Goal: Information Seeking & Learning: Check status

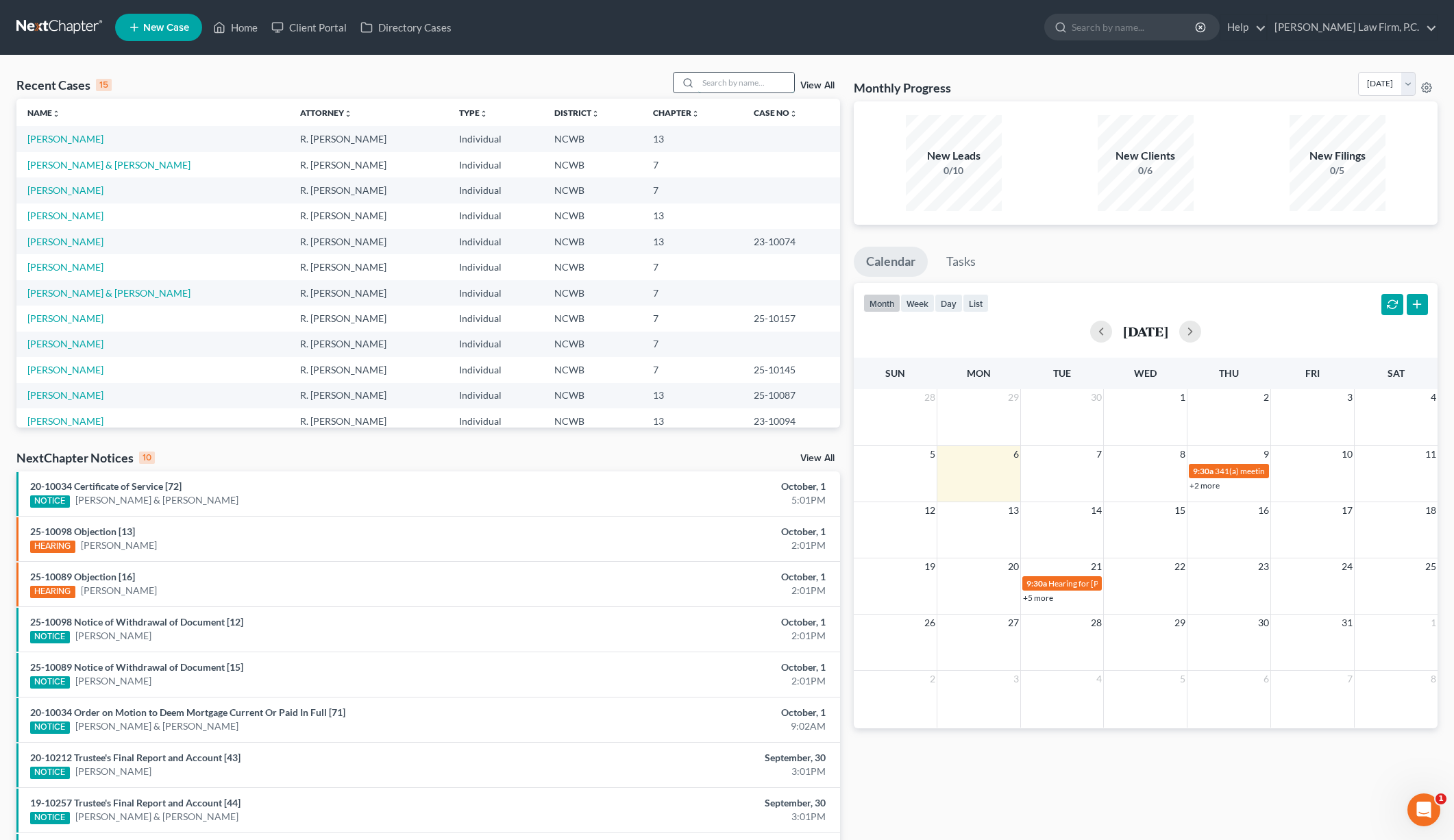
click at [735, 82] on input "search" at bounding box center [746, 83] width 96 height 20
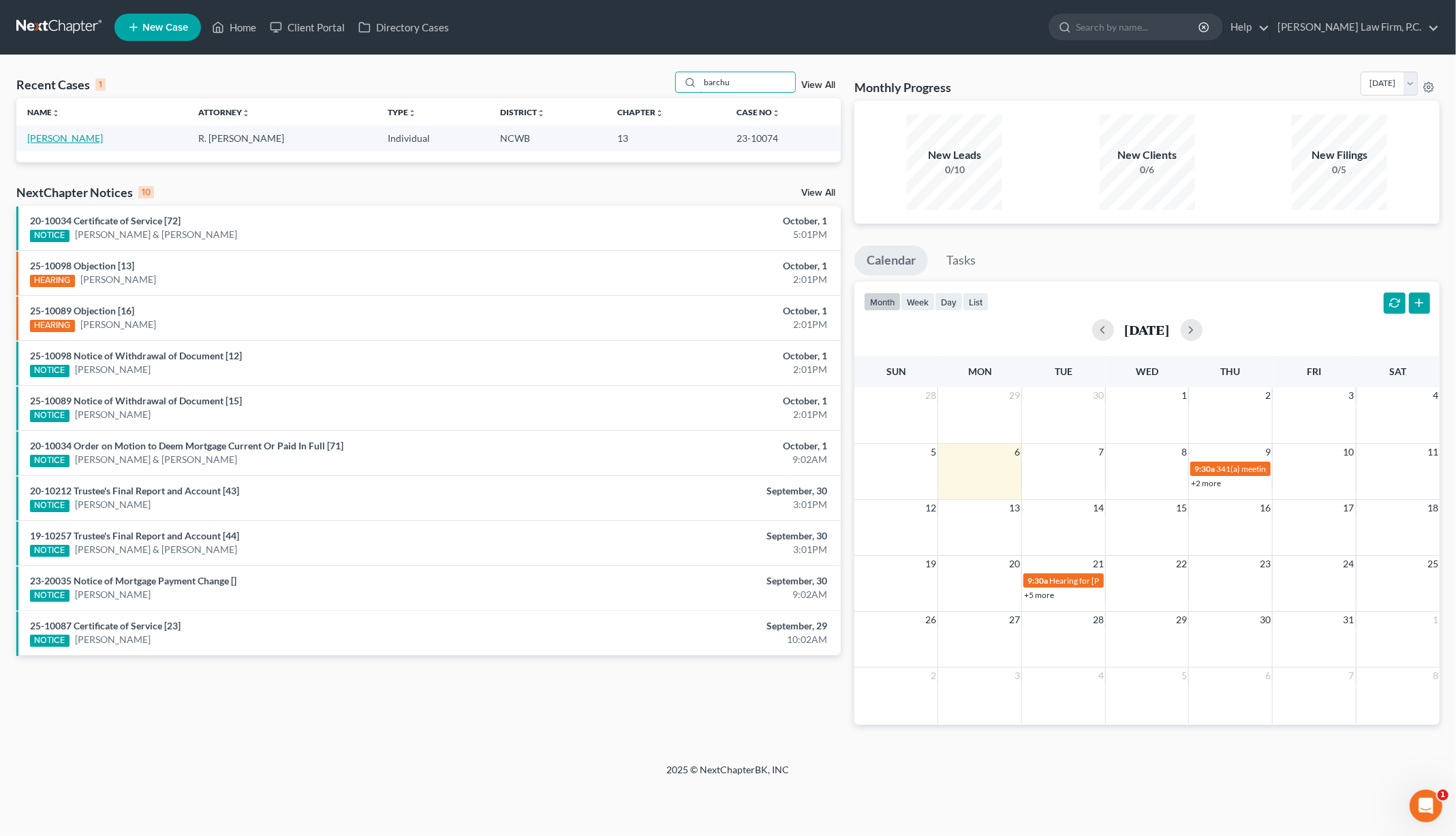
type input "barchu"
click at [54, 136] on link "[PERSON_NAME]" at bounding box center [65, 137] width 76 height 12
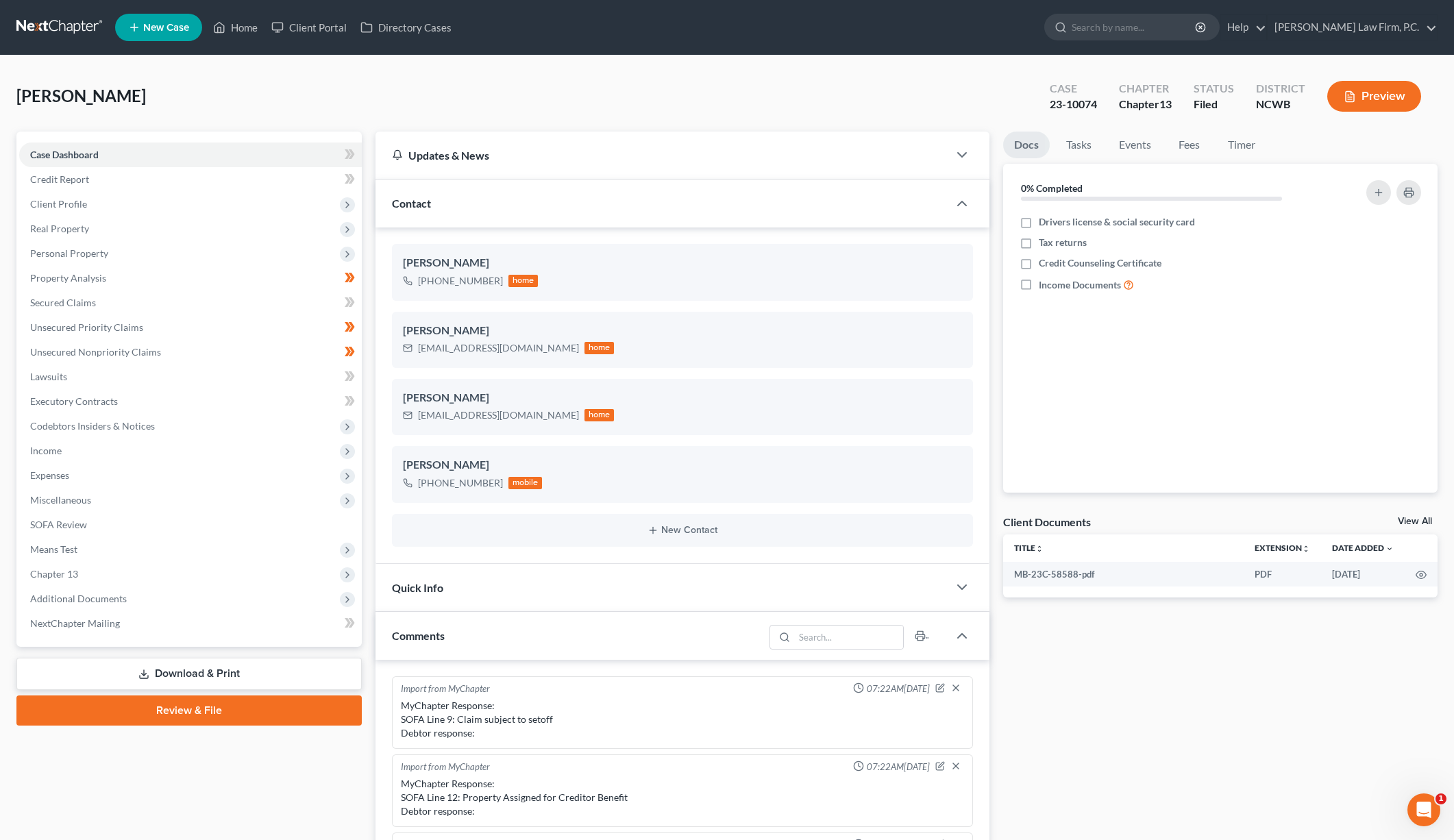
scroll to position [214, 0]
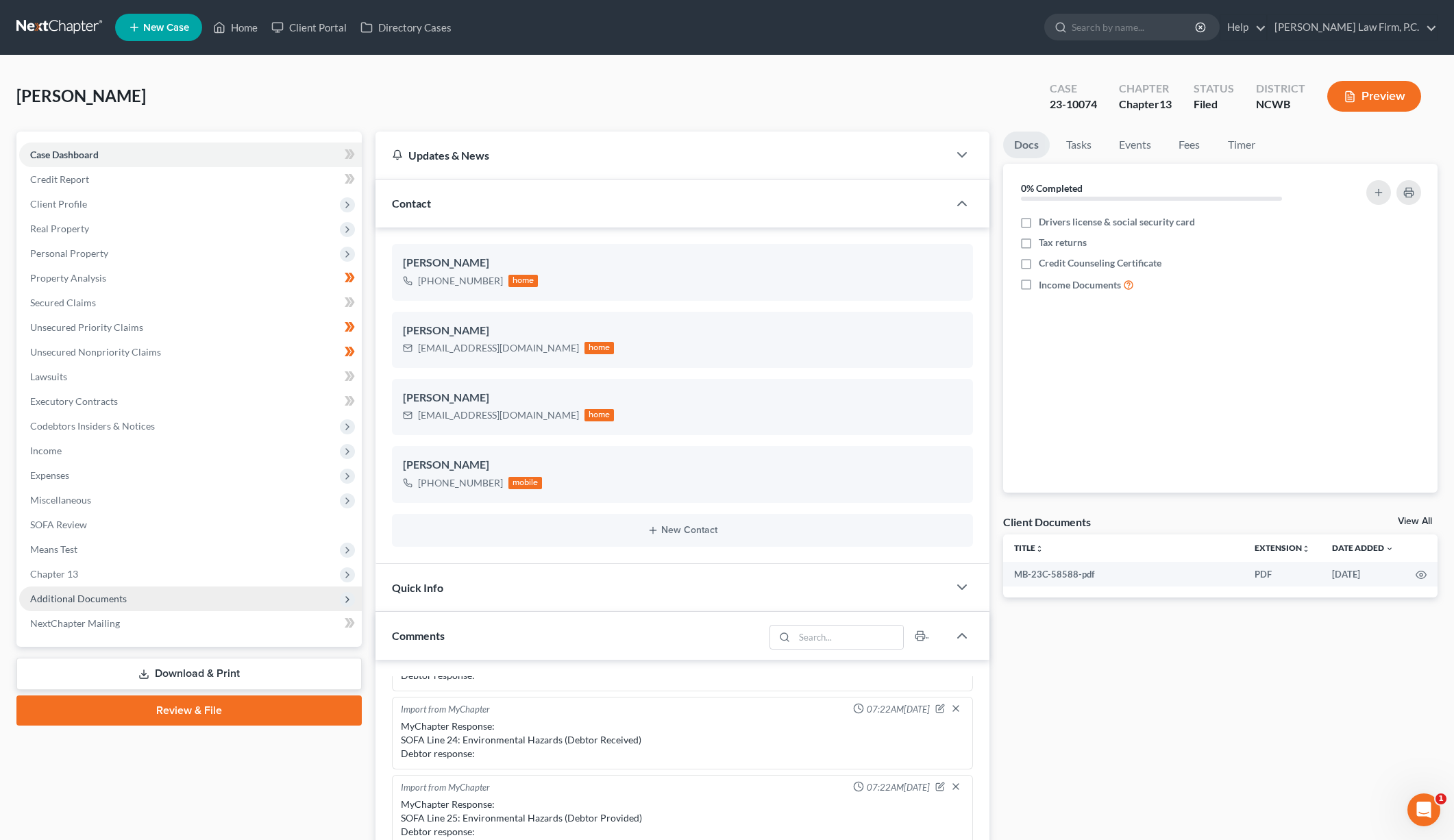
click at [59, 598] on span "Additional Documents" at bounding box center [78, 598] width 97 height 12
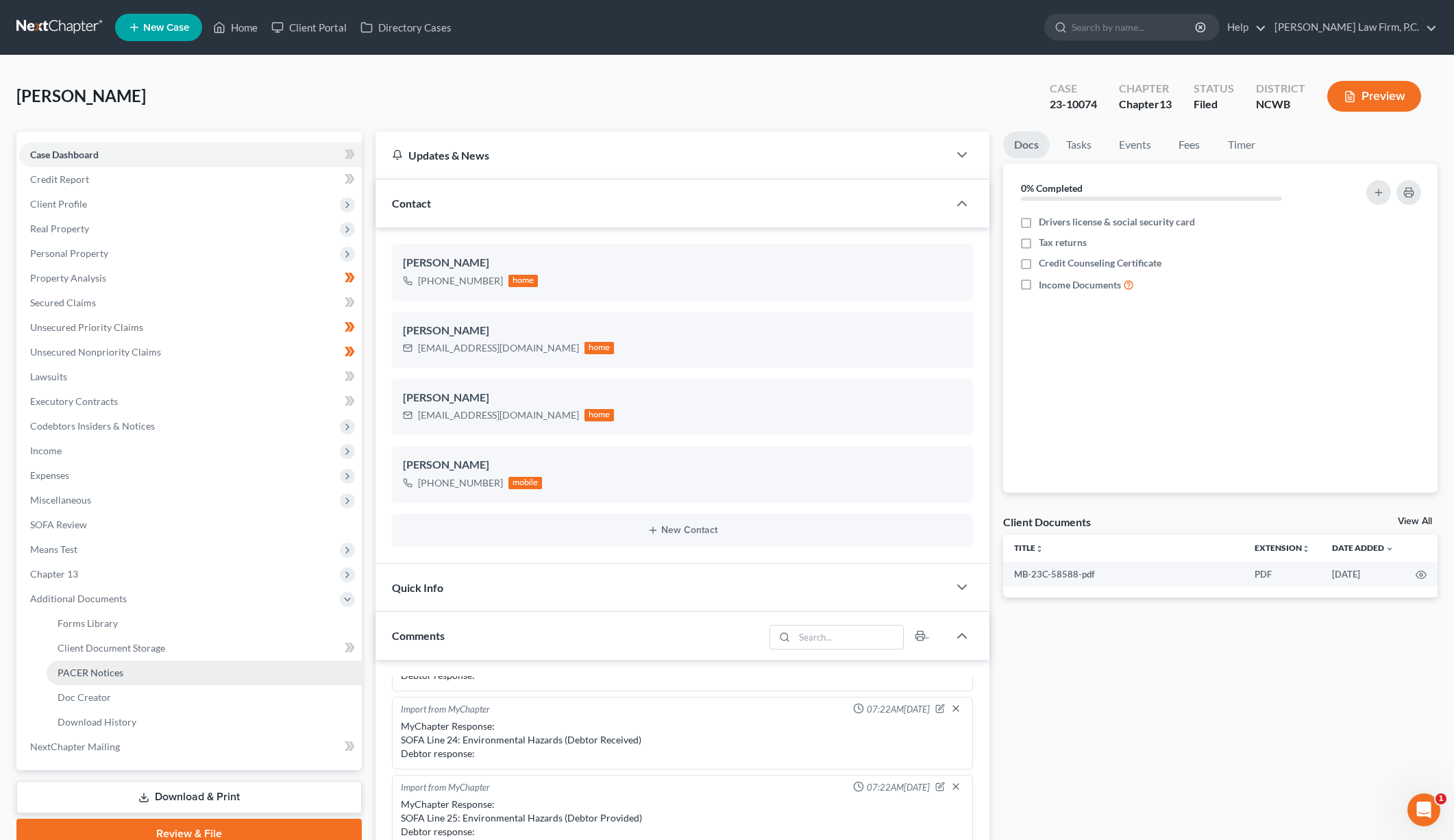
click at [92, 675] on span "PACER Notices" at bounding box center [90, 672] width 66 height 12
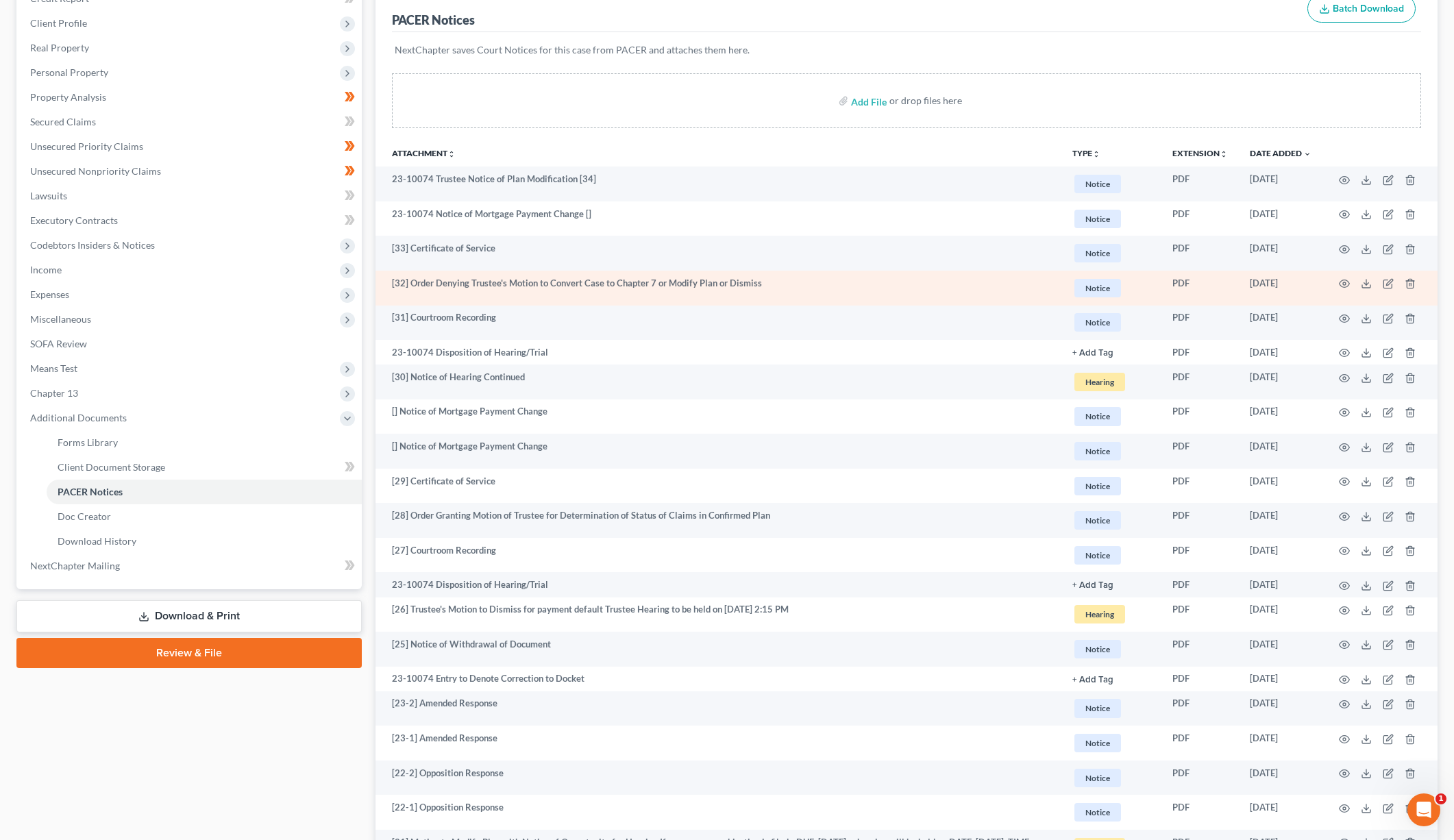
scroll to position [206, 0]
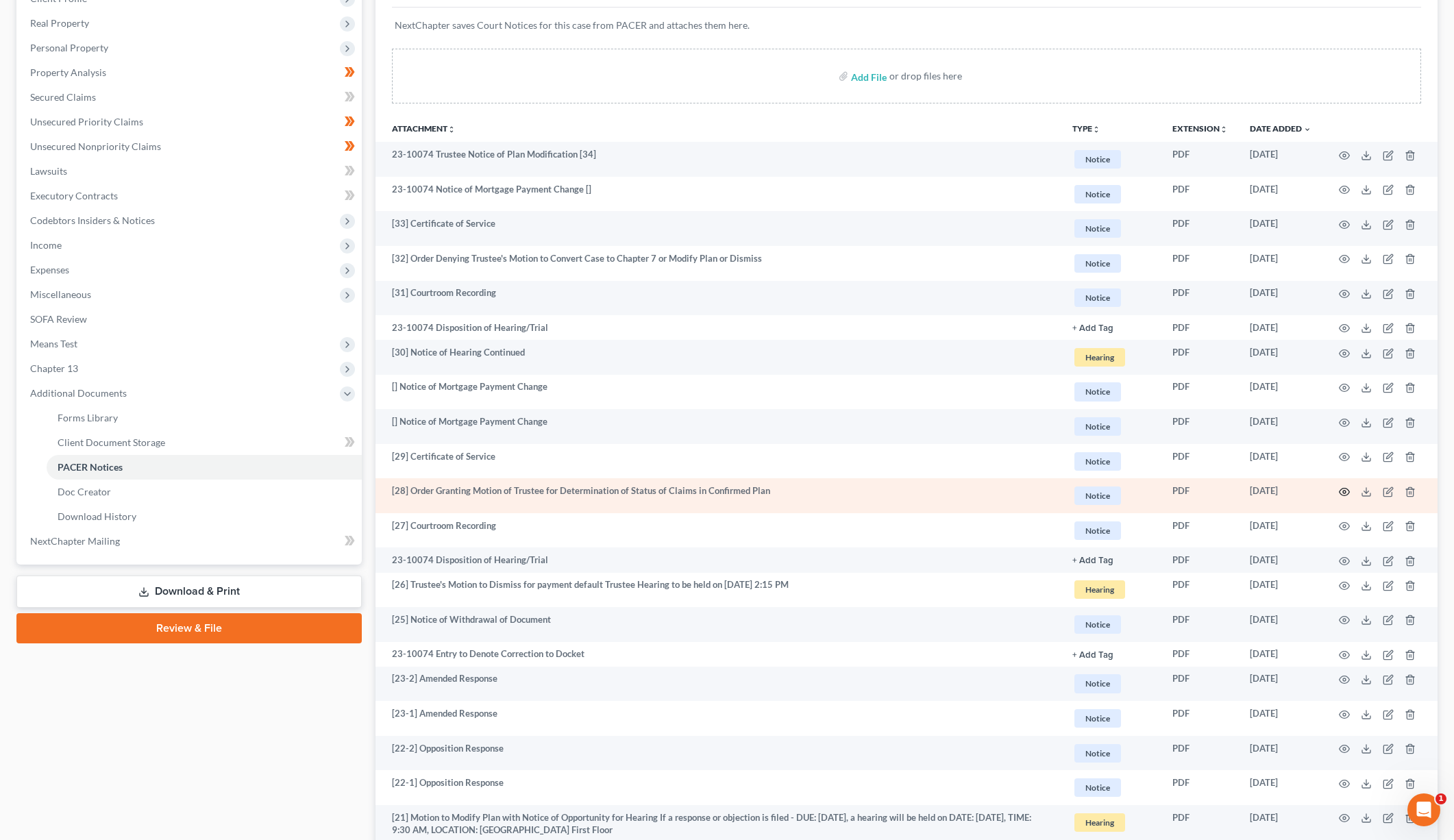
click at [1348, 492] on icon "button" at bounding box center [1345, 492] width 10 height 8
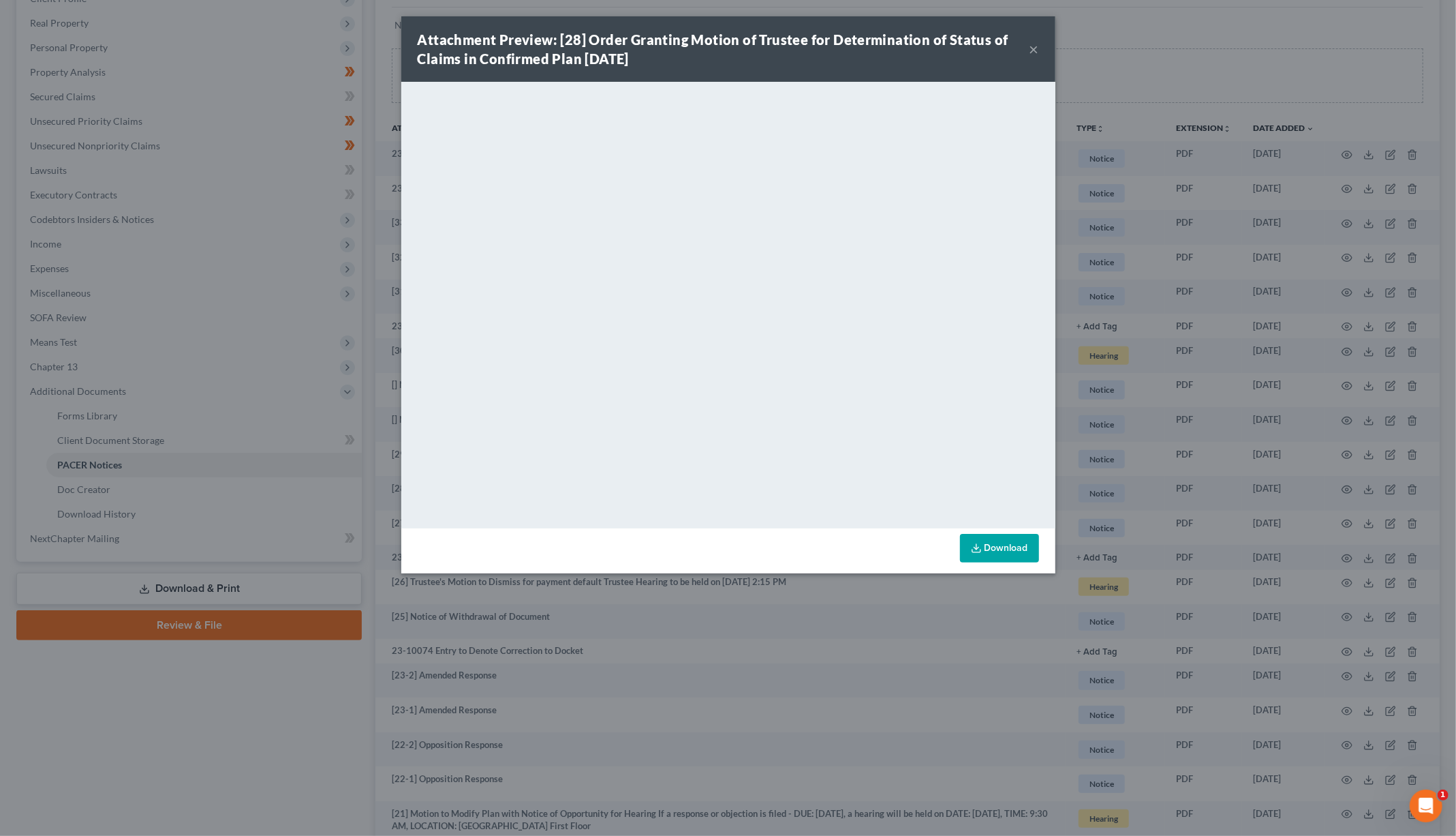
click at [1035, 49] on button "×" at bounding box center [1035, 49] width 9 height 16
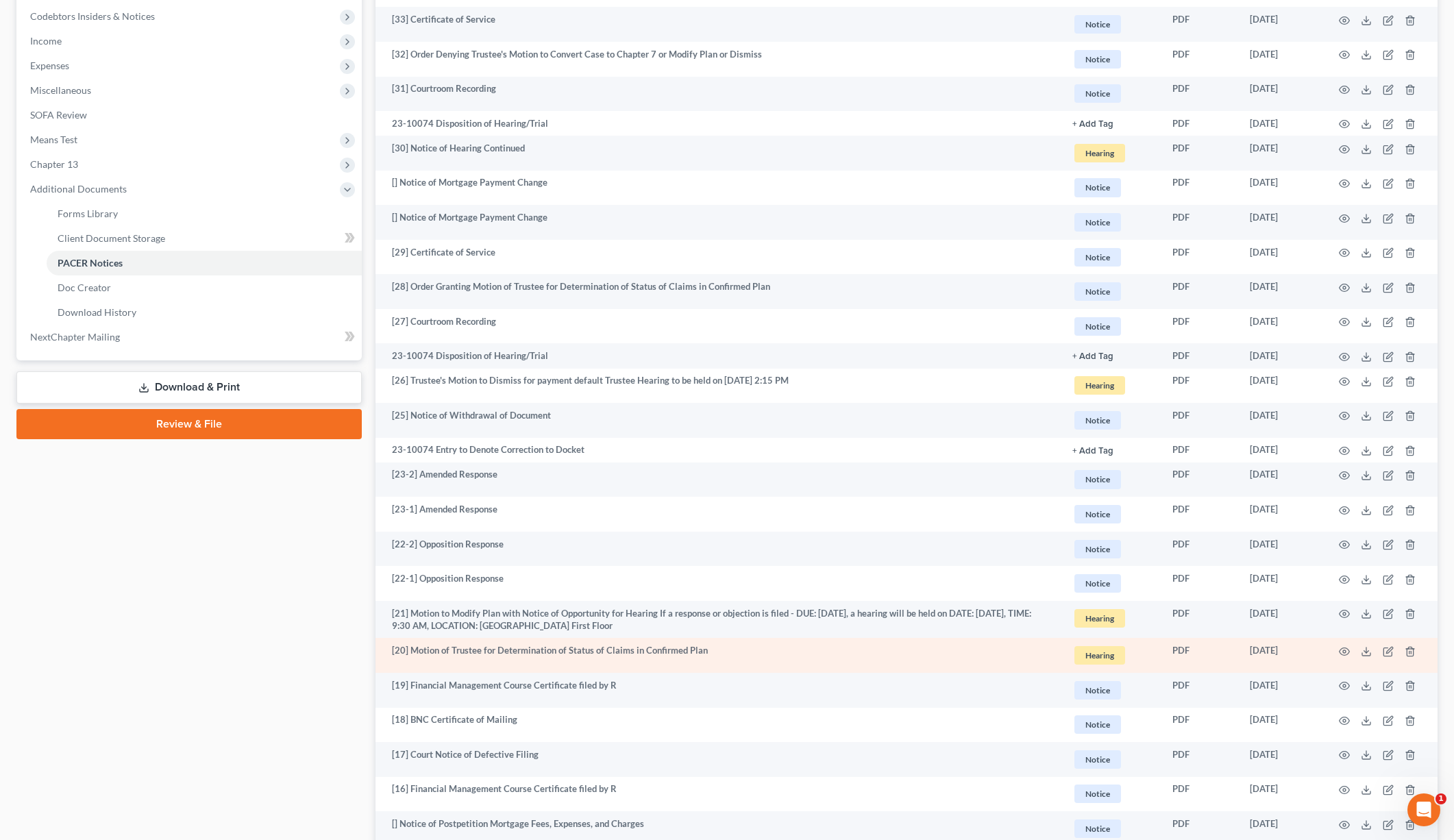
scroll to position [411, 0]
click at [1348, 647] on icon "button" at bounding box center [1345, 650] width 10 height 8
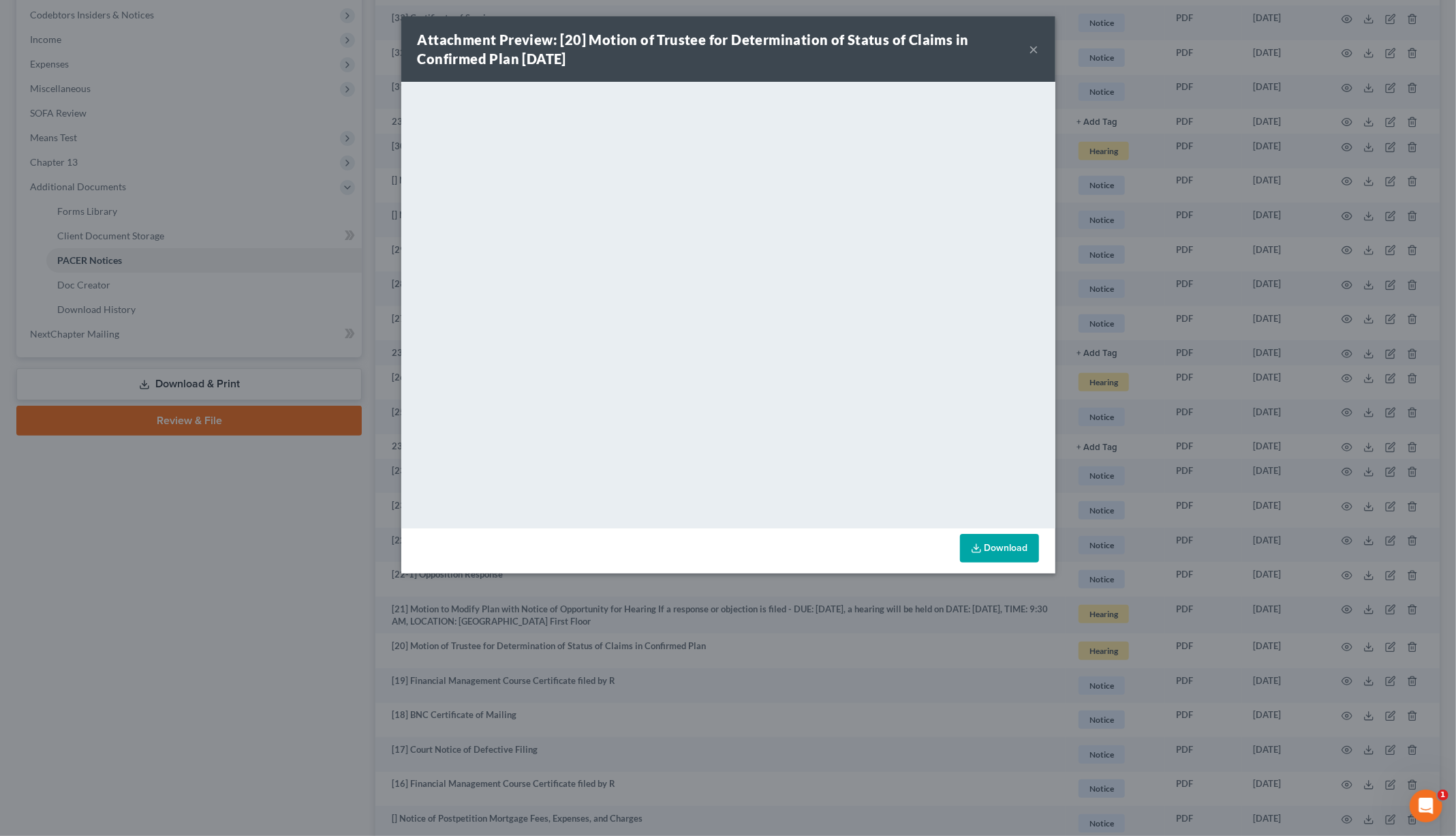
click at [1030, 48] on button "×" at bounding box center [1035, 49] width 9 height 16
